Goal: Task Accomplishment & Management: Manage account settings

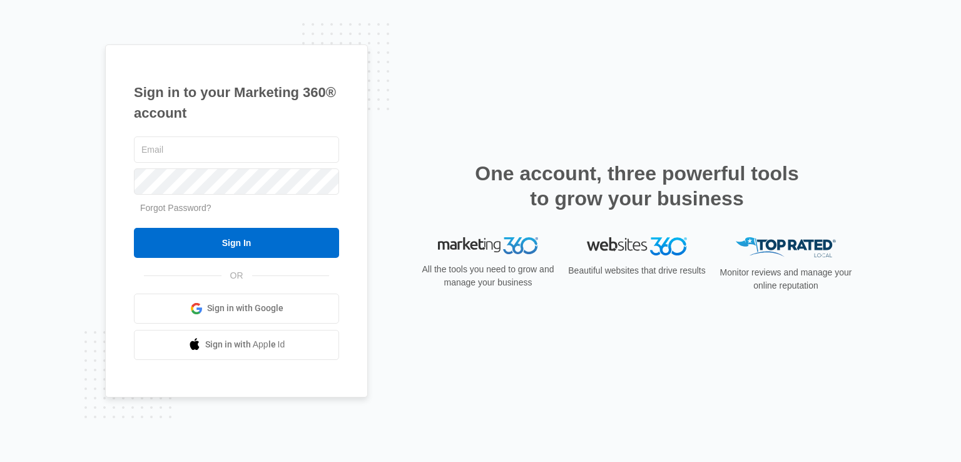
click at [8, 249] on div "Sign in to your Marketing 360® account Forgot Password? Sign In OR Sign in with…" at bounding box center [480, 231] width 961 height 462
click at [190, 146] on input "text" at bounding box center [236, 149] width 205 height 26
paste input "[EMAIL_ADDRESS][DOMAIN_NAME]:uisp4rr3s6$stfb"
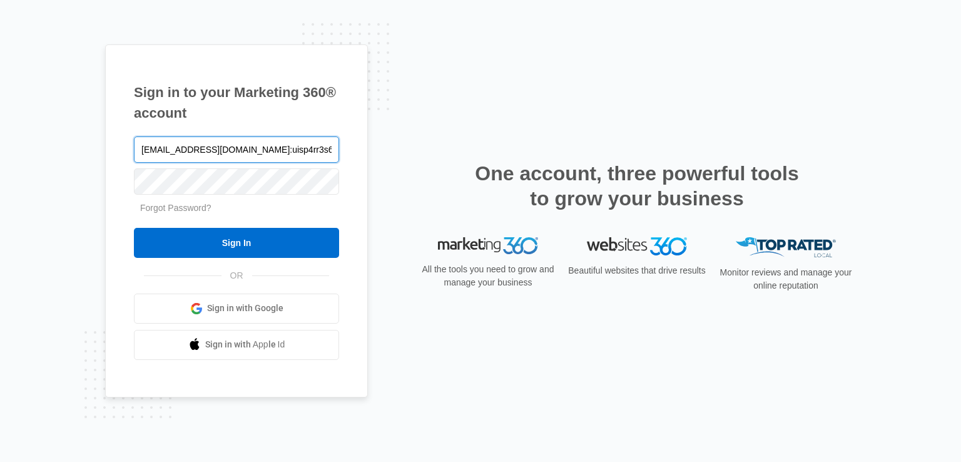
drag, startPoint x: 240, startPoint y: 151, endPoint x: 531, endPoint y: 131, distance: 292.2
click at [531, 131] on div "Sign in to your Marketing 360® account [EMAIL_ADDRESS][DOMAIN_NAME]:uisp4rr3s6$…" at bounding box center [480, 230] width 751 height 373
click at [0, 99] on div "Sign in to your Marketing 360® account [EMAIL_ADDRESS][DOMAIN_NAME]:uisp4rr3s6$…" at bounding box center [480, 231] width 961 height 462
click at [196, 150] on input "[EMAIL_ADDRESS][DOMAIN_NAME]:uisp4rr3s6$stfb" at bounding box center [236, 149] width 205 height 26
paste input "text"
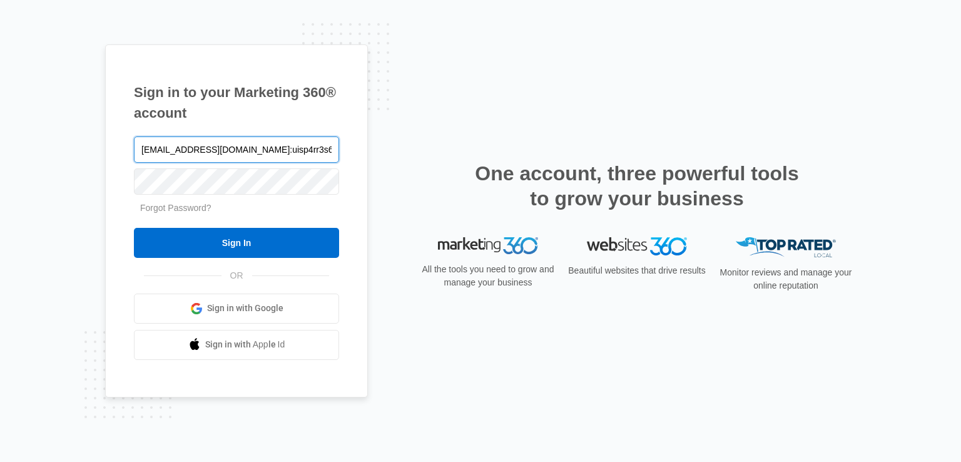
drag, startPoint x: 241, startPoint y: 153, endPoint x: 567, endPoint y: 138, distance: 326.3
click at [567, 138] on div "Sign in to your Marketing 360® account [EMAIL_ADDRESS][DOMAIN_NAME]:uisp4rr3s6$…" at bounding box center [480, 230] width 751 height 373
type input "[EMAIL_ADDRESS][DOMAIN_NAME]"
click at [134, 228] on input "Sign In" at bounding box center [236, 243] width 205 height 30
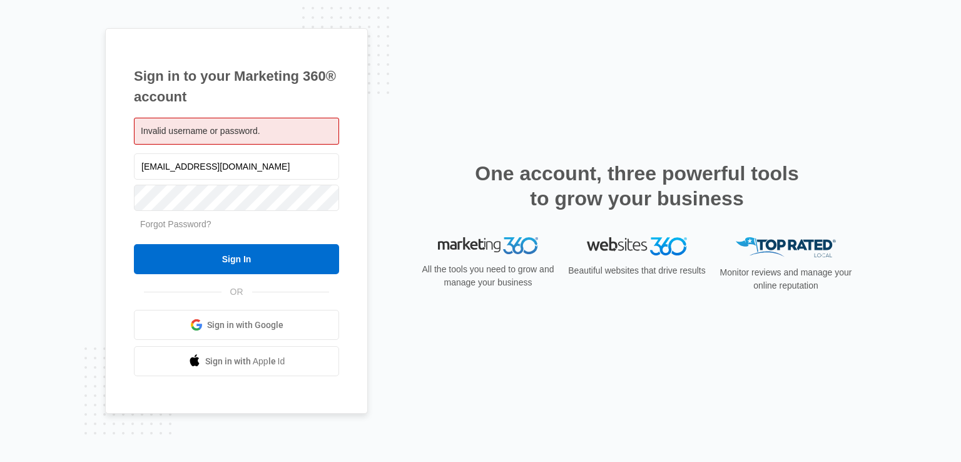
click at [0, 244] on div "Sign in to your Marketing 360® account Invalid username or password. [EMAIL_ADD…" at bounding box center [480, 231] width 961 height 462
